Goal: Browse casually: Explore the website without a specific task or goal

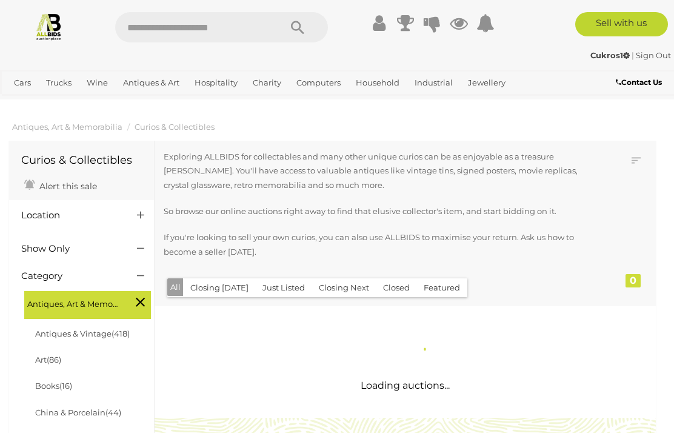
scroll to position [694, 0]
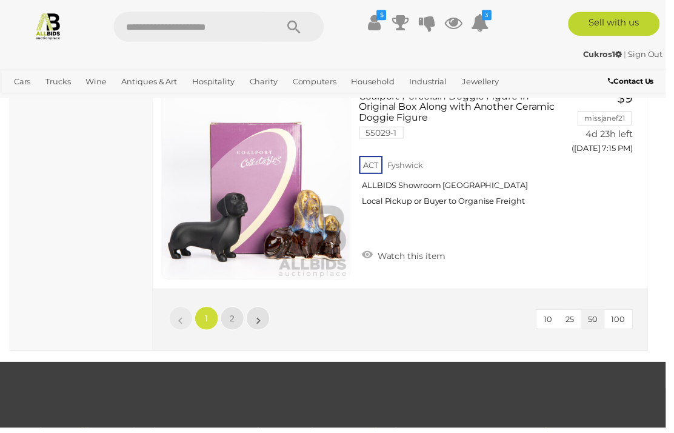
scroll to position [10697, 0]
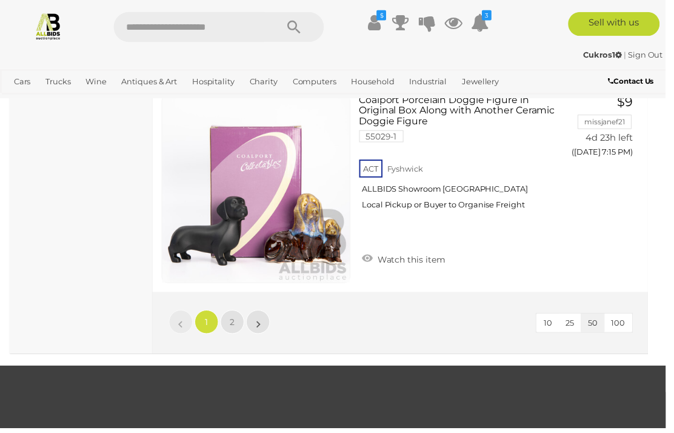
click at [237, 313] on link "2" at bounding box center [235, 325] width 24 height 24
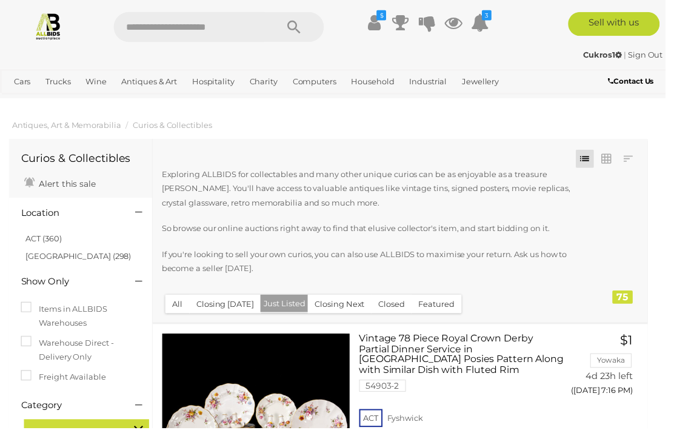
click at [0, 0] on link "Apple" at bounding box center [0, 0] width 0 height 0
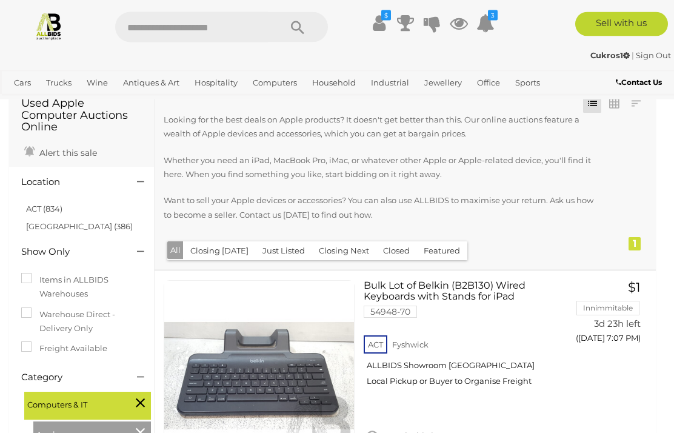
scroll to position [57, 0]
click at [0, 0] on link "Tools" at bounding box center [0, 0] width 0 height 0
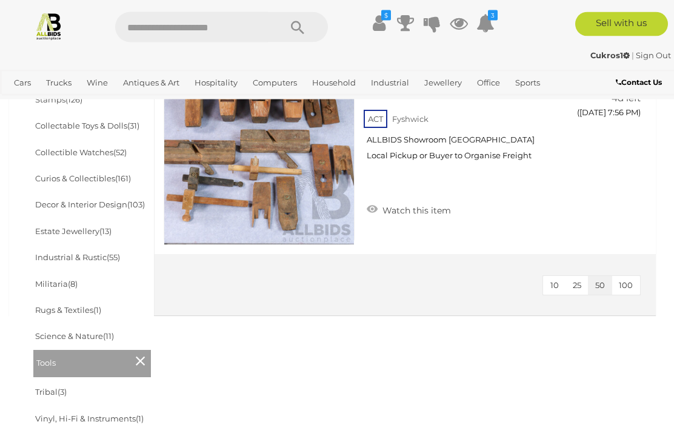
scroll to position [580, 0]
click at [48, 279] on link "Militaria (8)" at bounding box center [56, 284] width 42 height 10
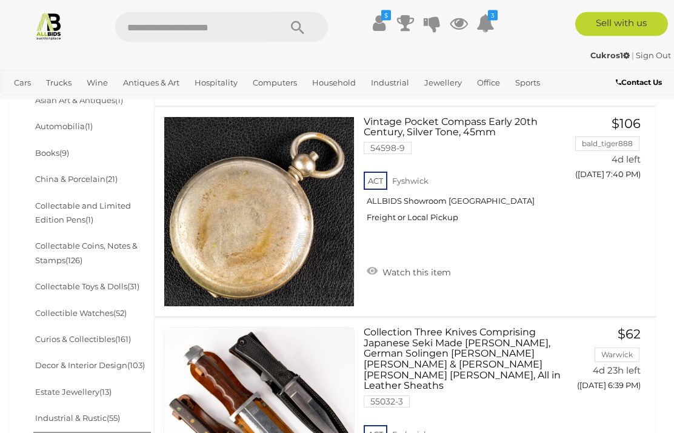
scroll to position [419, 0]
click at [67, 309] on link "Collectible Watches (52)" at bounding box center [80, 313] width 91 height 10
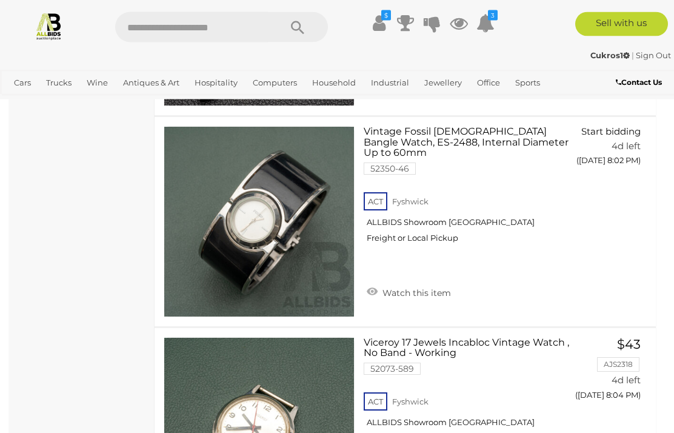
scroll to position [9774, 0]
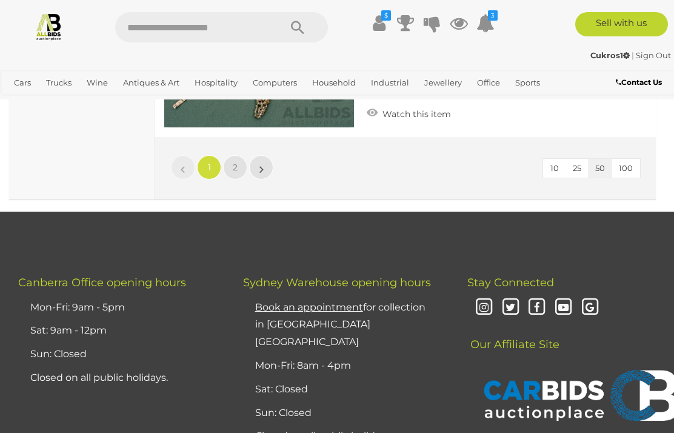
click at [237, 167] on link "2" at bounding box center [235, 167] width 24 height 24
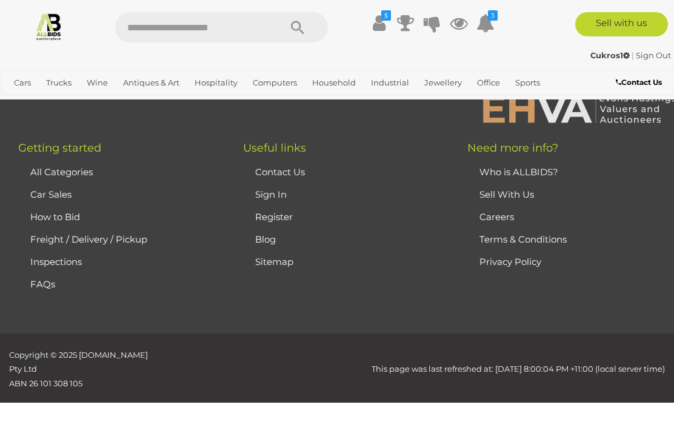
scroll to position [80, 0]
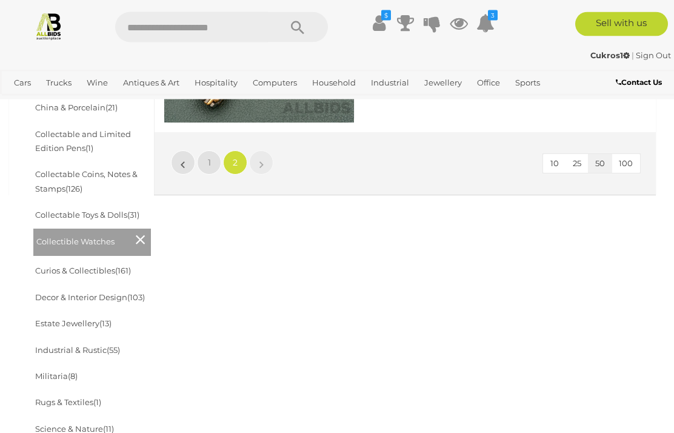
scroll to position [490, 0]
click at [77, 267] on link "Curios & Collectibles (161)" at bounding box center [83, 271] width 96 height 10
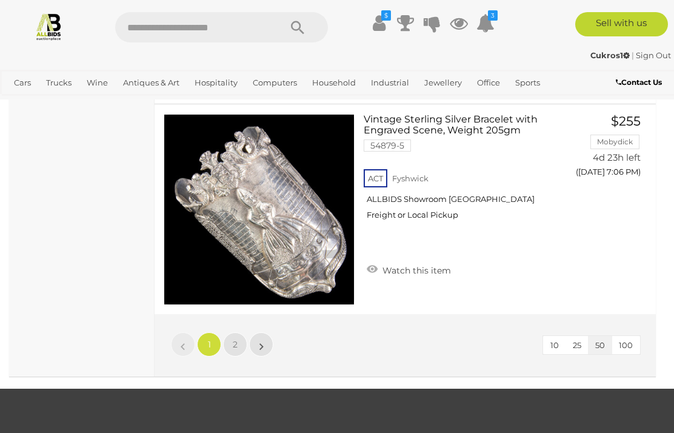
scroll to position [10688, 0]
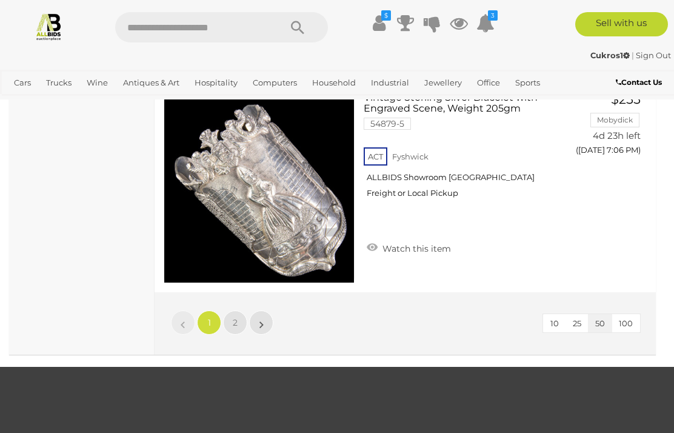
click at [243, 310] on link "2" at bounding box center [235, 322] width 24 height 24
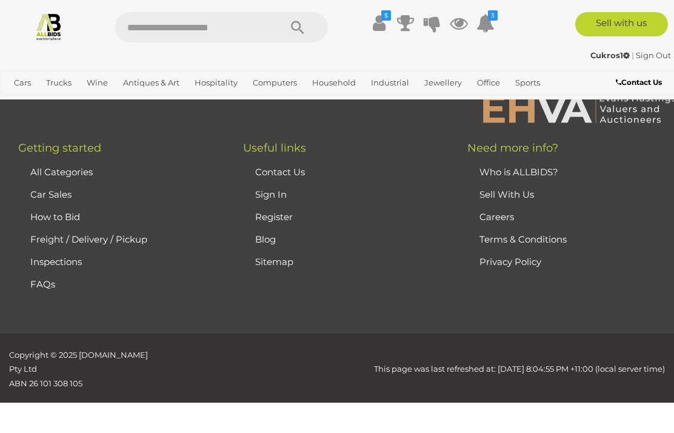
scroll to position [203, 0]
